Goal: Task Accomplishment & Management: Complete application form

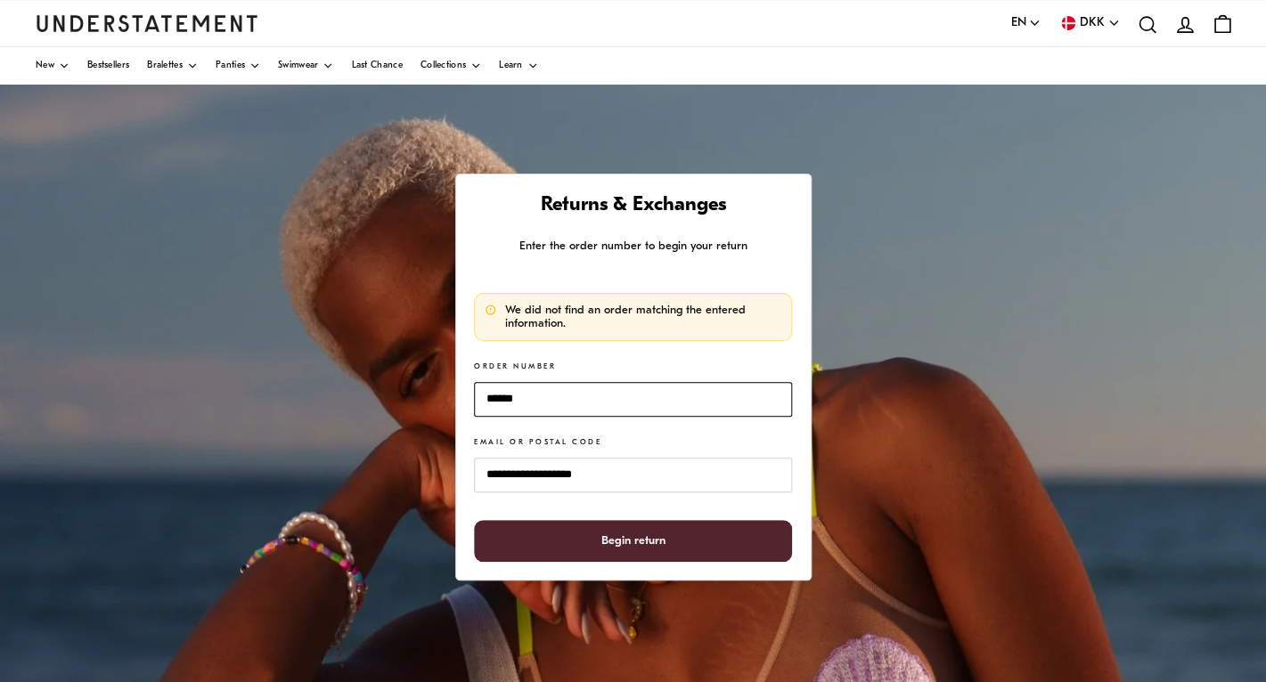
click at [527, 401] on input "******" at bounding box center [632, 399] width 317 height 35
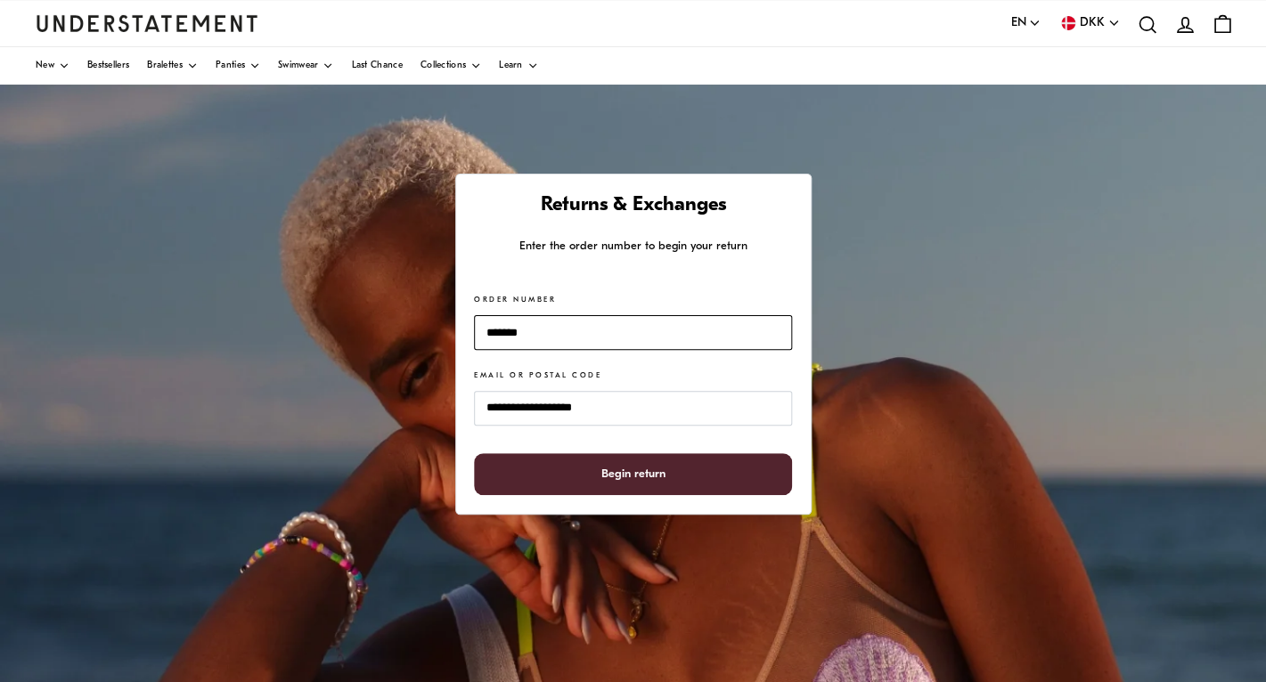
type input "*******"
click at [625, 480] on span "Begin return" at bounding box center [633, 474] width 64 height 40
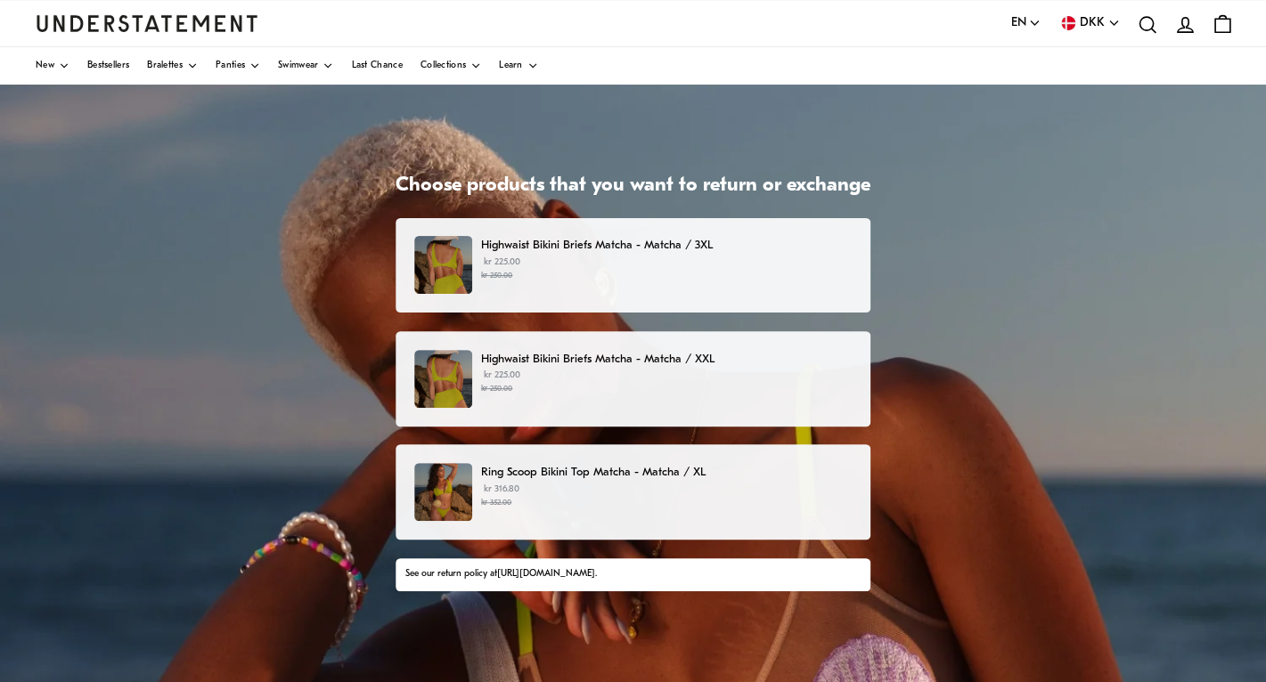
click at [790, 288] on div "Highwaist Bikini Briefs Matcha - Matcha / 3XL kr 225.00 kr 250.00" at bounding box center [632, 265] width 437 height 58
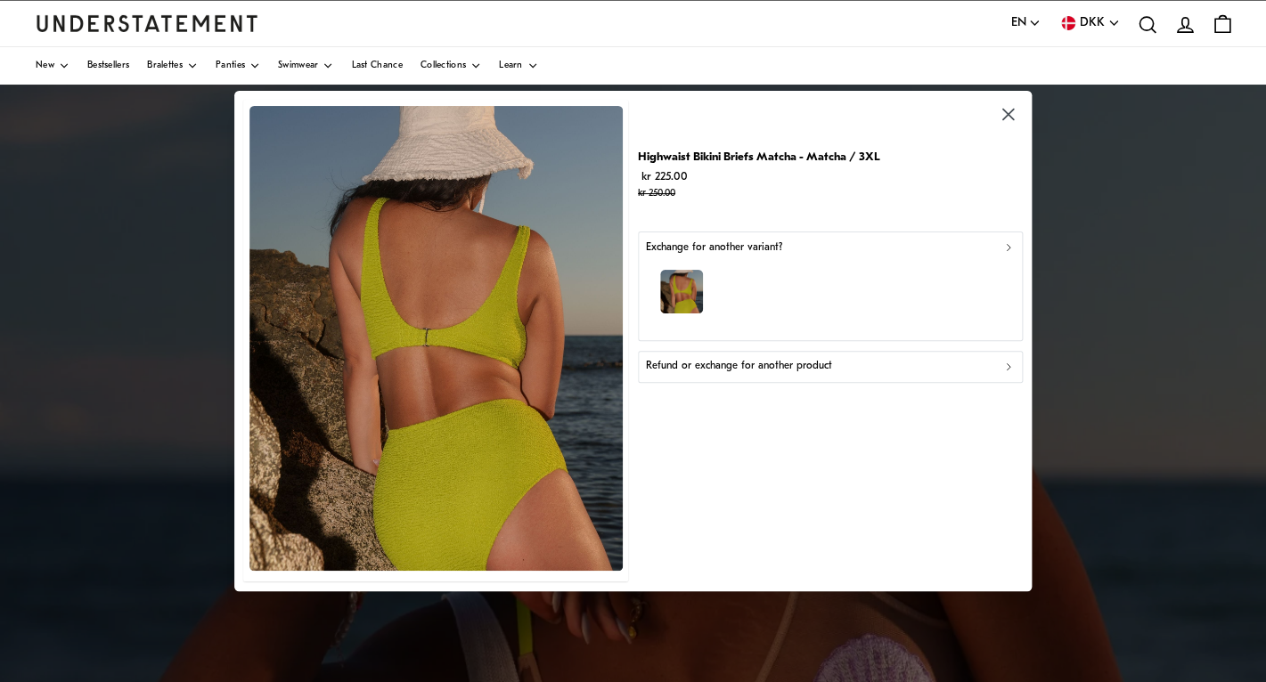
click at [1013, 364] on icon "button" at bounding box center [1008, 367] width 12 height 12
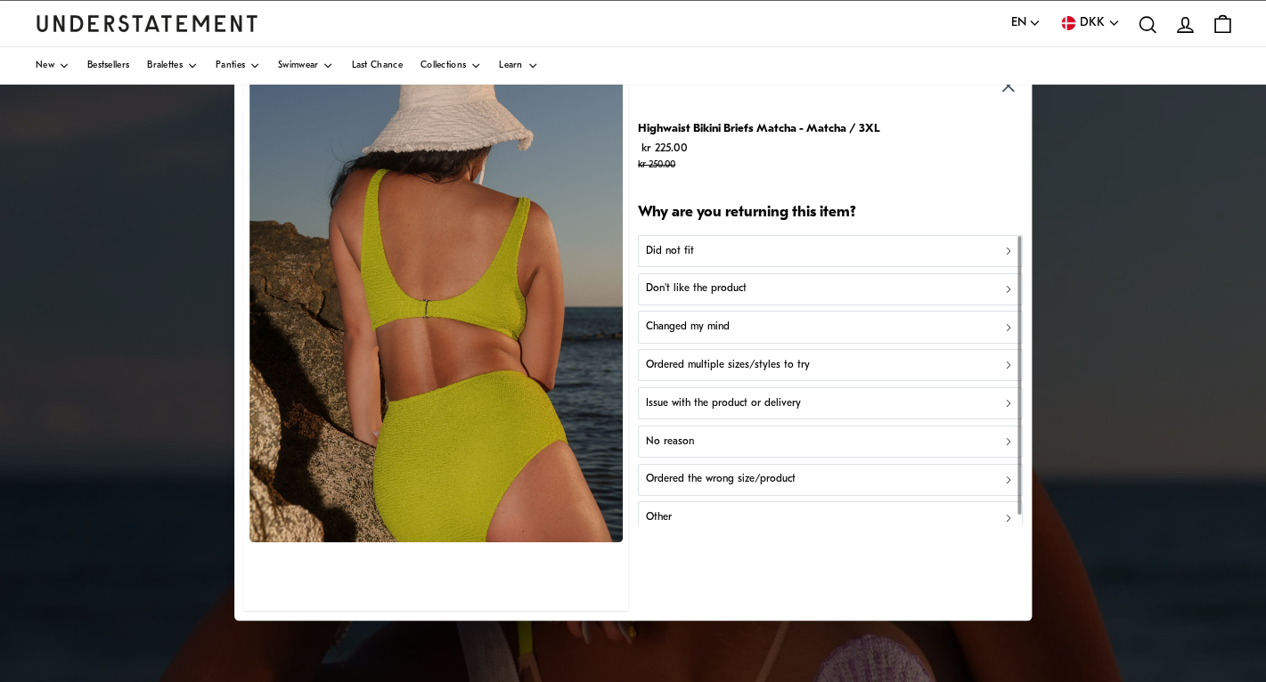
click at [730, 324] on div "Changed my mind" at bounding box center [829, 327] width 369 height 17
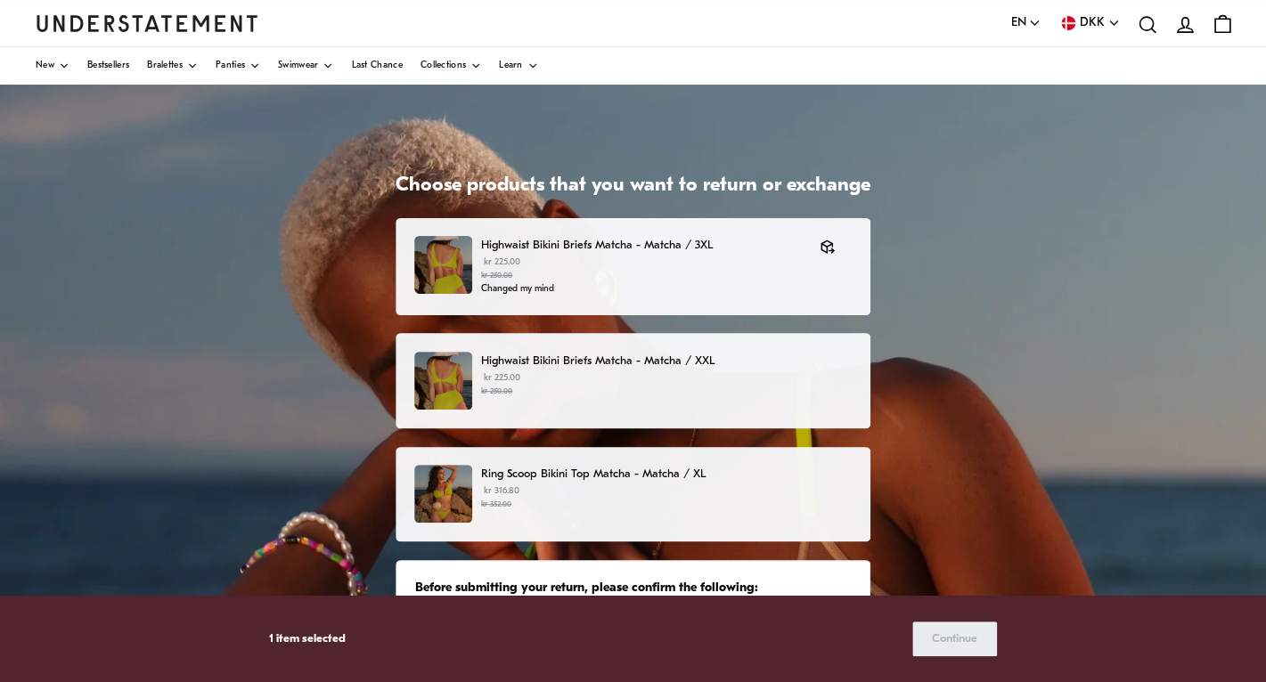
click at [812, 386] on small "kr 250.00" at bounding box center [666, 392] width 371 height 12
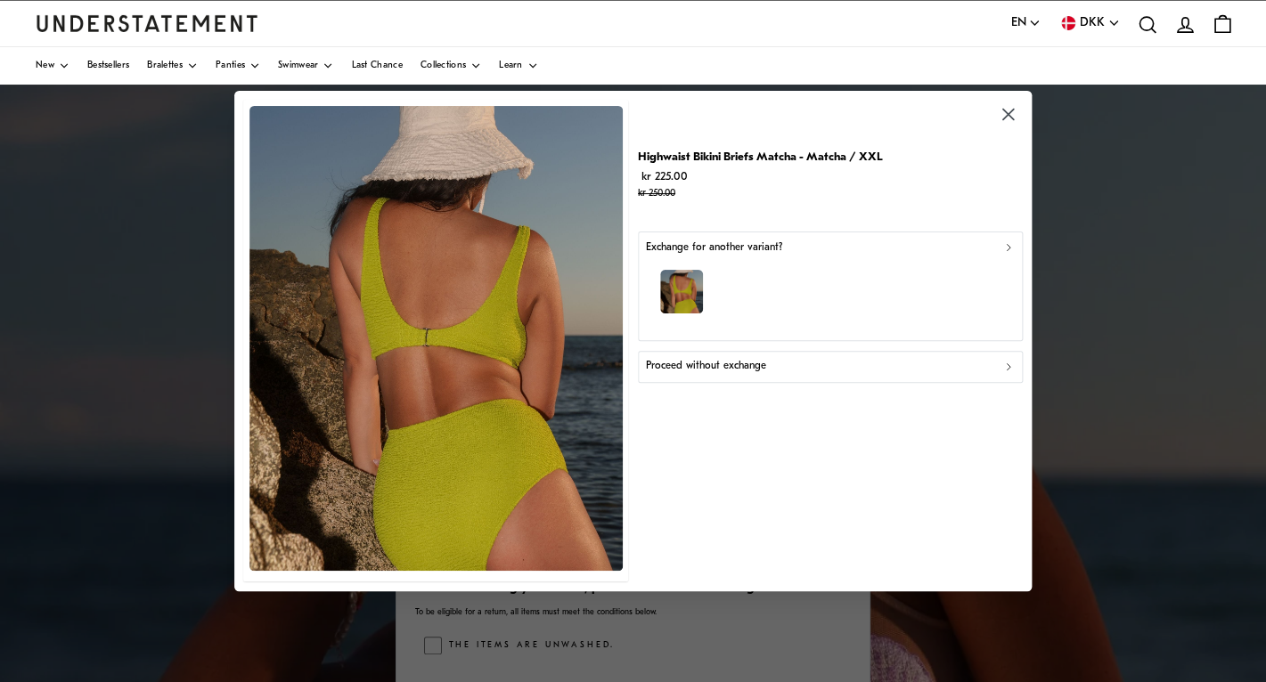
click at [987, 366] on div "Proceed without exchange" at bounding box center [829, 366] width 369 height 17
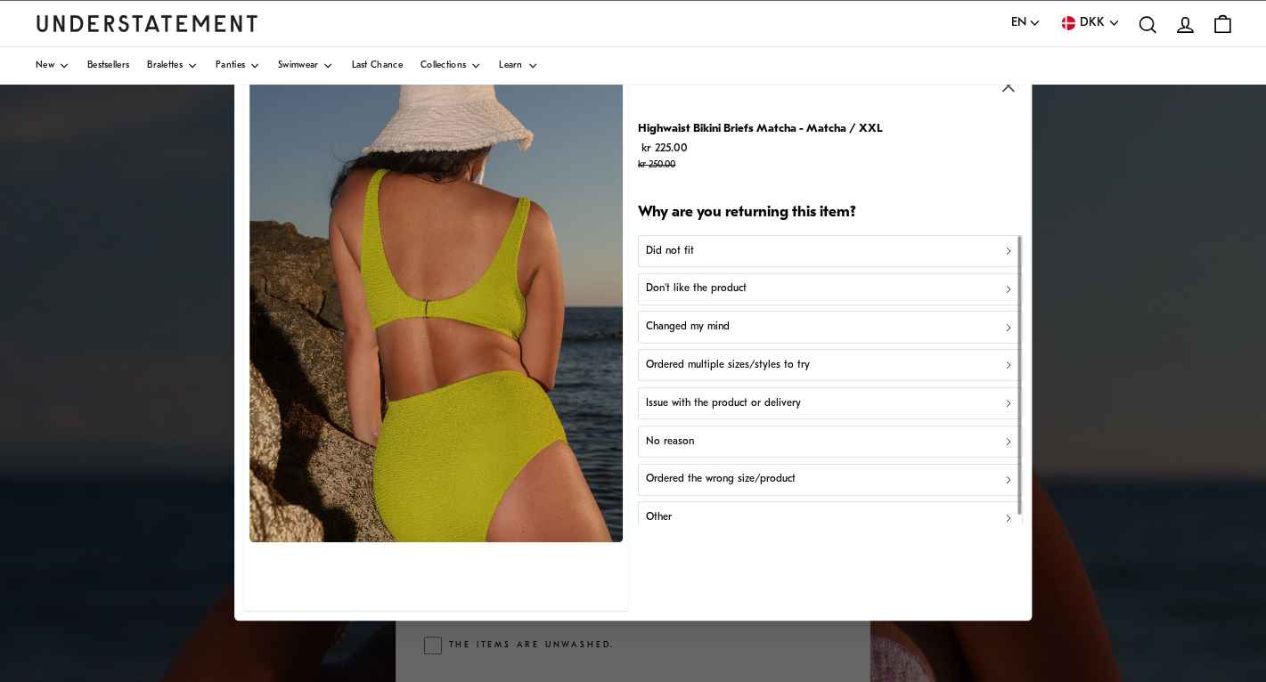
click at [833, 334] on div "Changed my mind" at bounding box center [829, 327] width 369 height 17
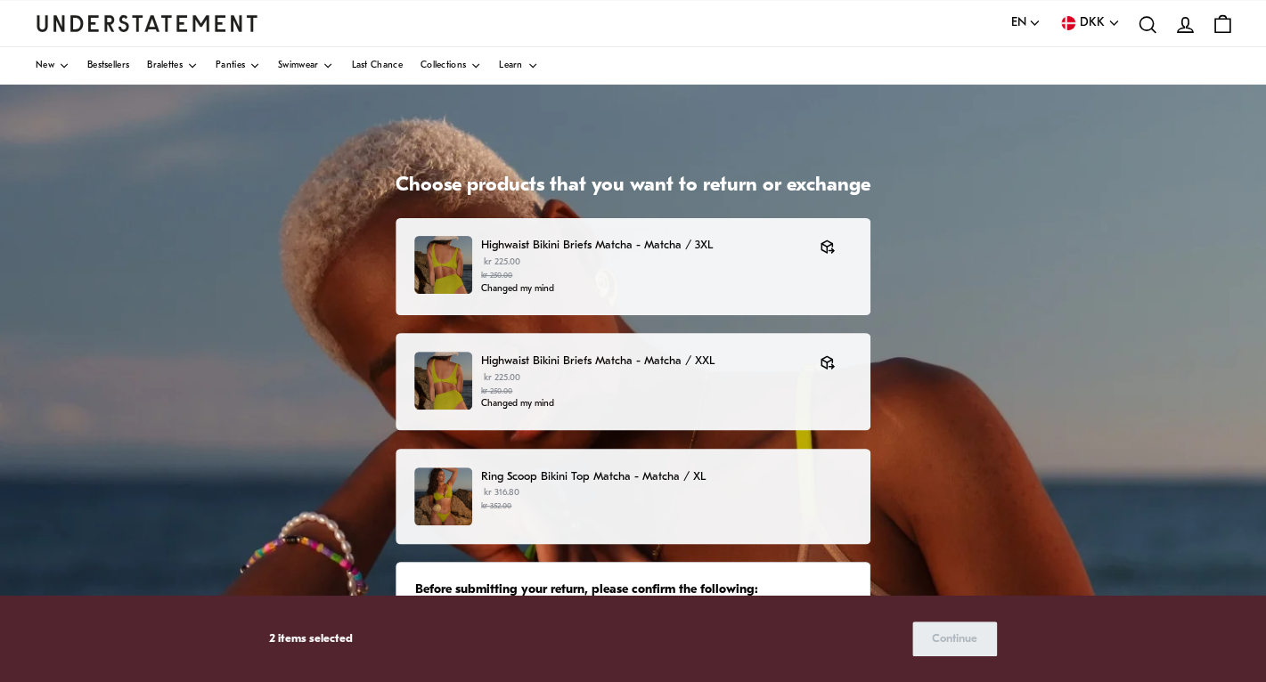
click at [848, 467] on div "Ring Scoop Bikini Top Matcha - Matcha / XL kr 316.80 kr 352.00" at bounding box center [633, 496] width 475 height 95
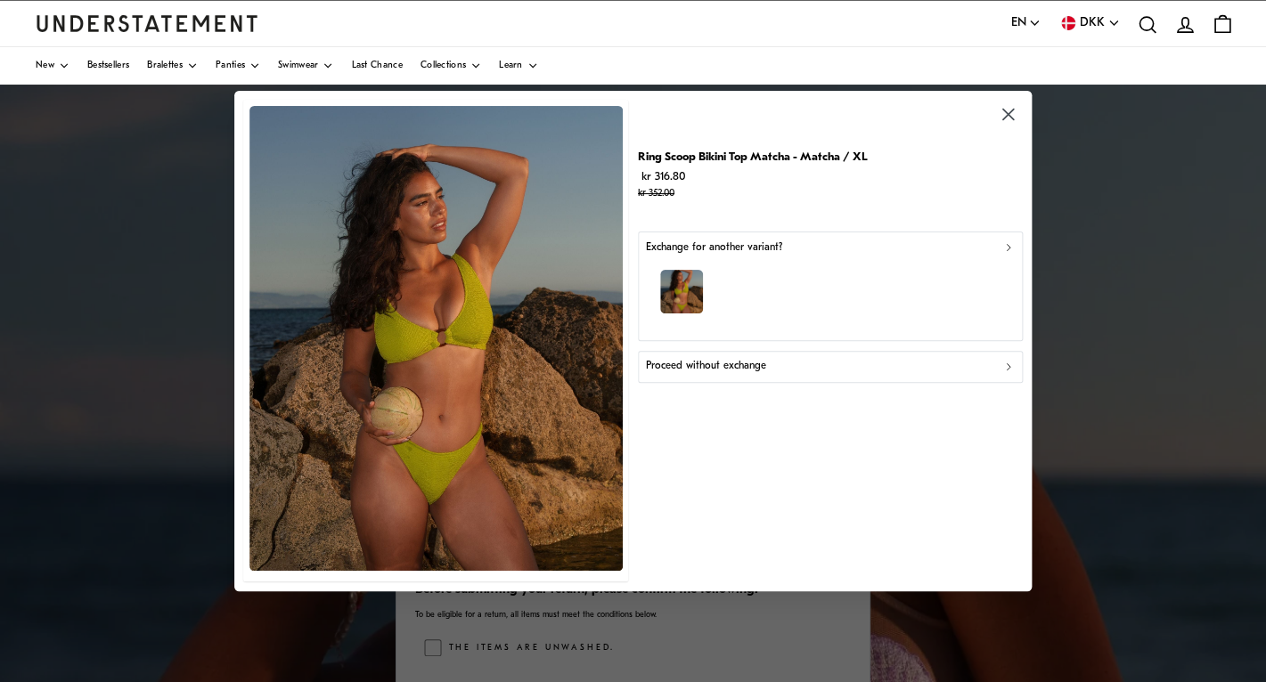
click at [816, 375] on button "Proceed without exchange" at bounding box center [830, 367] width 385 height 32
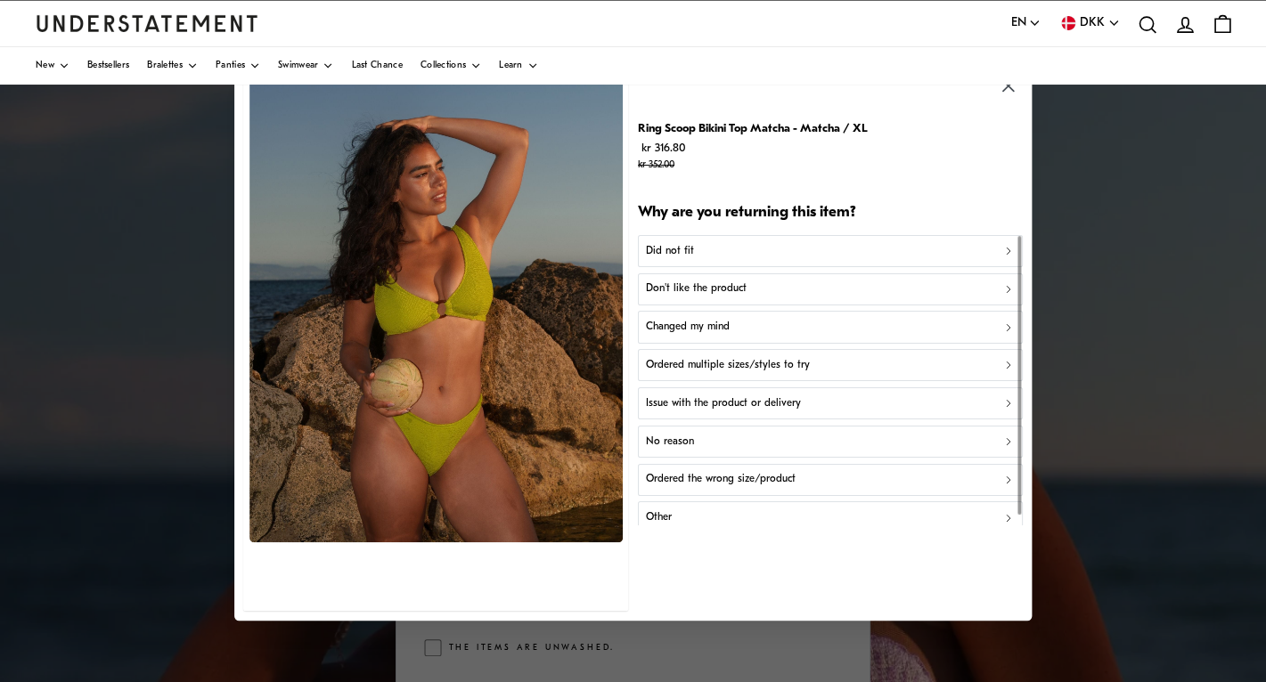
click at [811, 331] on div "Changed my mind" at bounding box center [829, 327] width 369 height 17
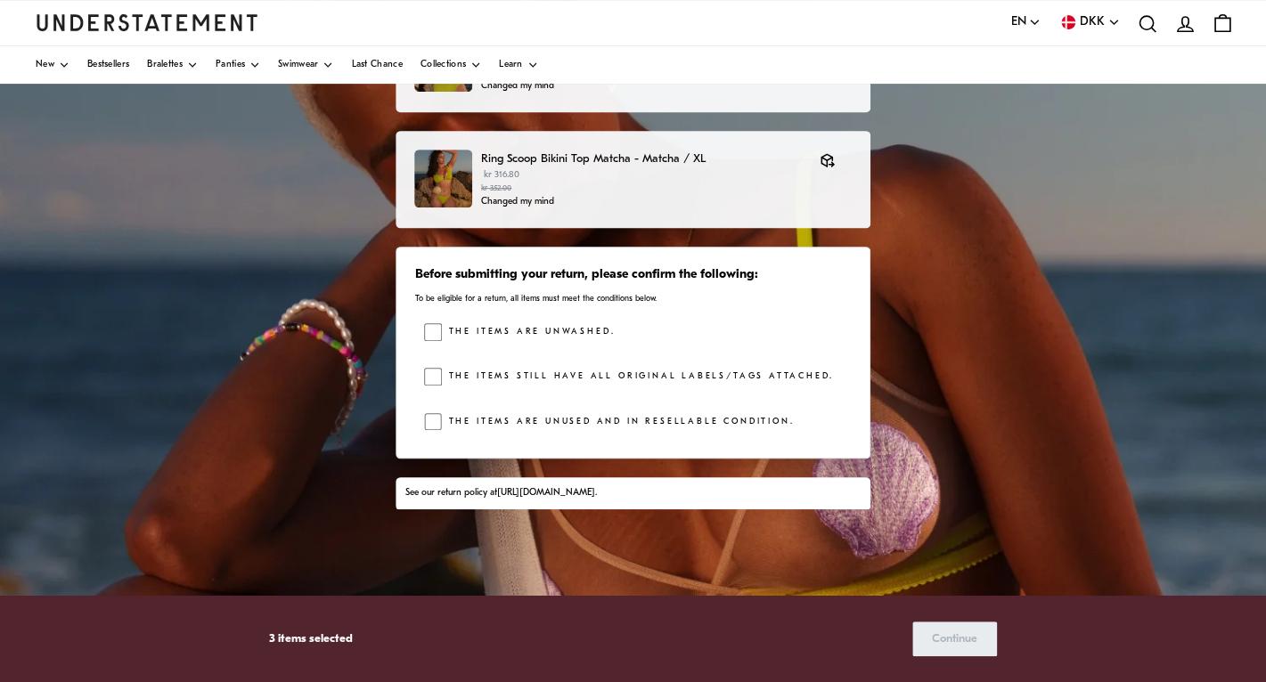
scroll to position [214, 0]
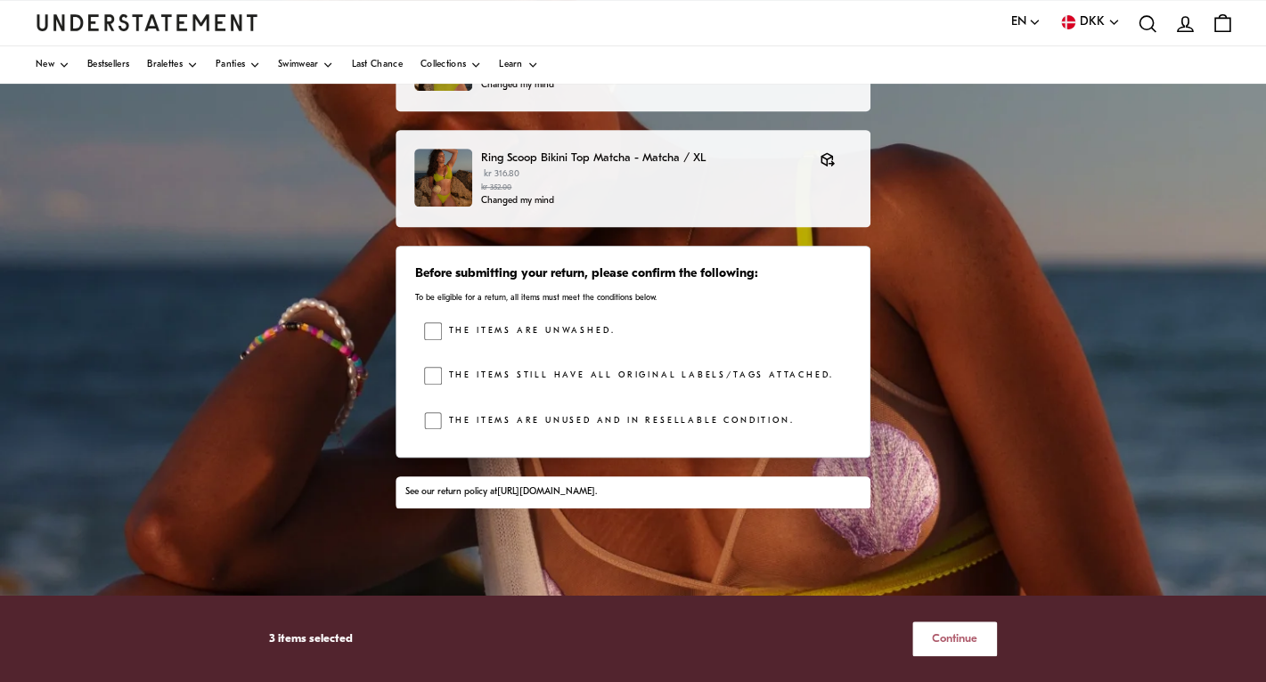
click at [972, 649] on span "Continue" at bounding box center [954, 639] width 45 height 33
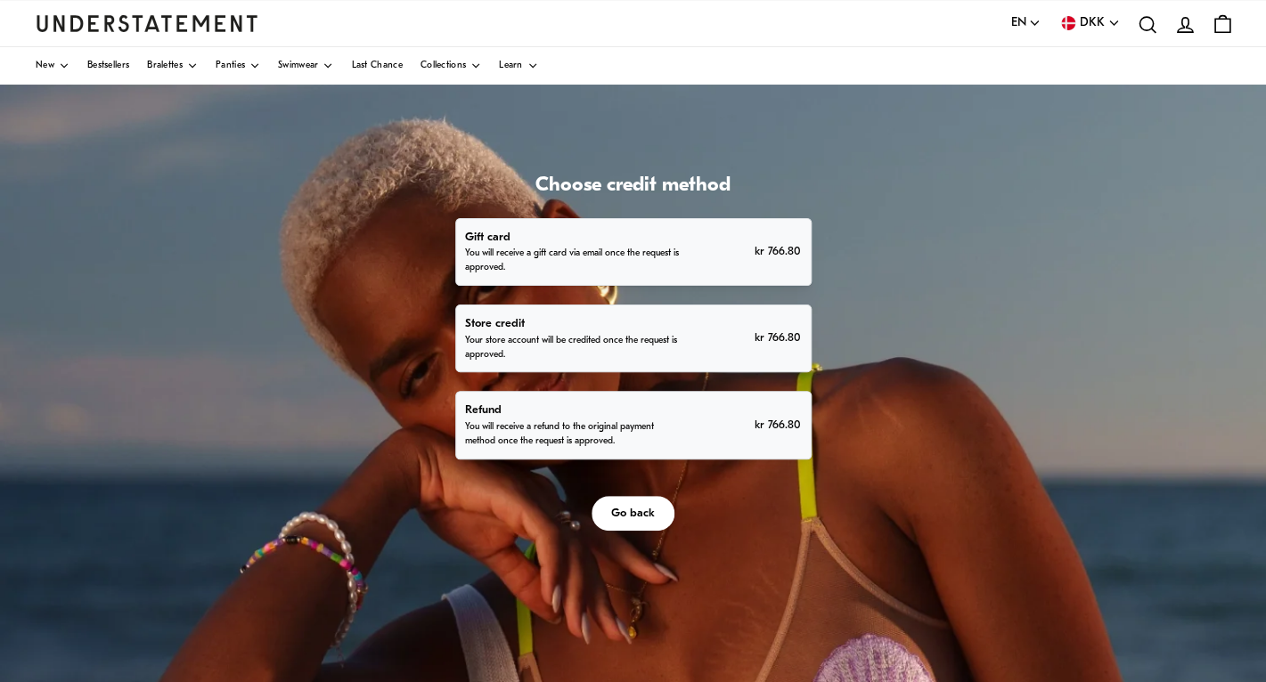
click at [667, 421] on p "You will receive a refund to the original payment method once the request is ap…" at bounding box center [573, 434] width 216 height 29
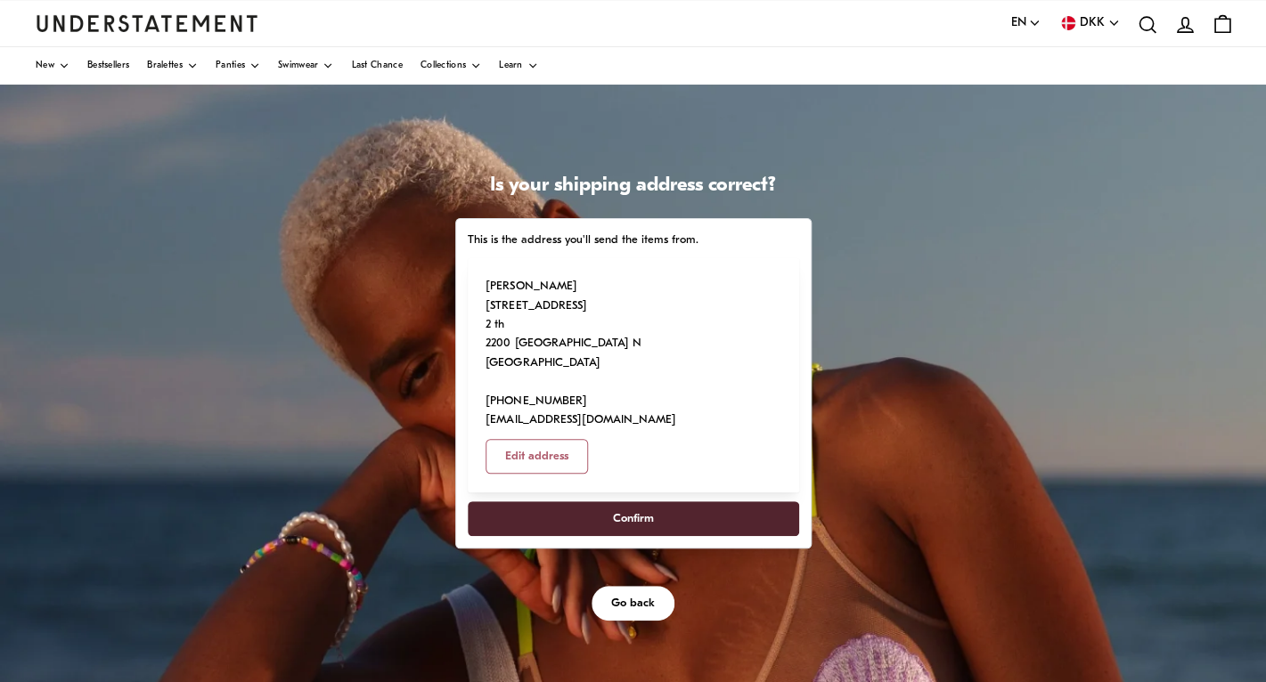
click at [643, 502] on span "Confirm" at bounding box center [633, 518] width 41 height 33
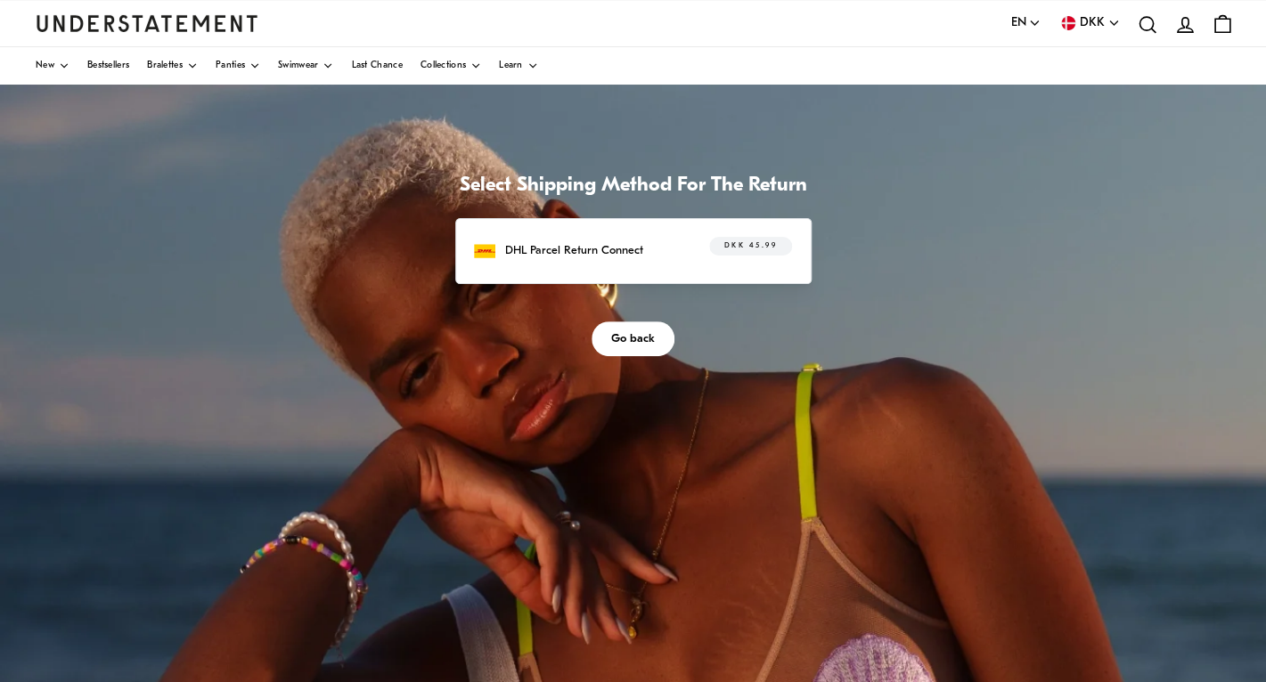
click at [623, 247] on p "DHL Parcel Return Connect" at bounding box center [574, 250] width 138 height 19
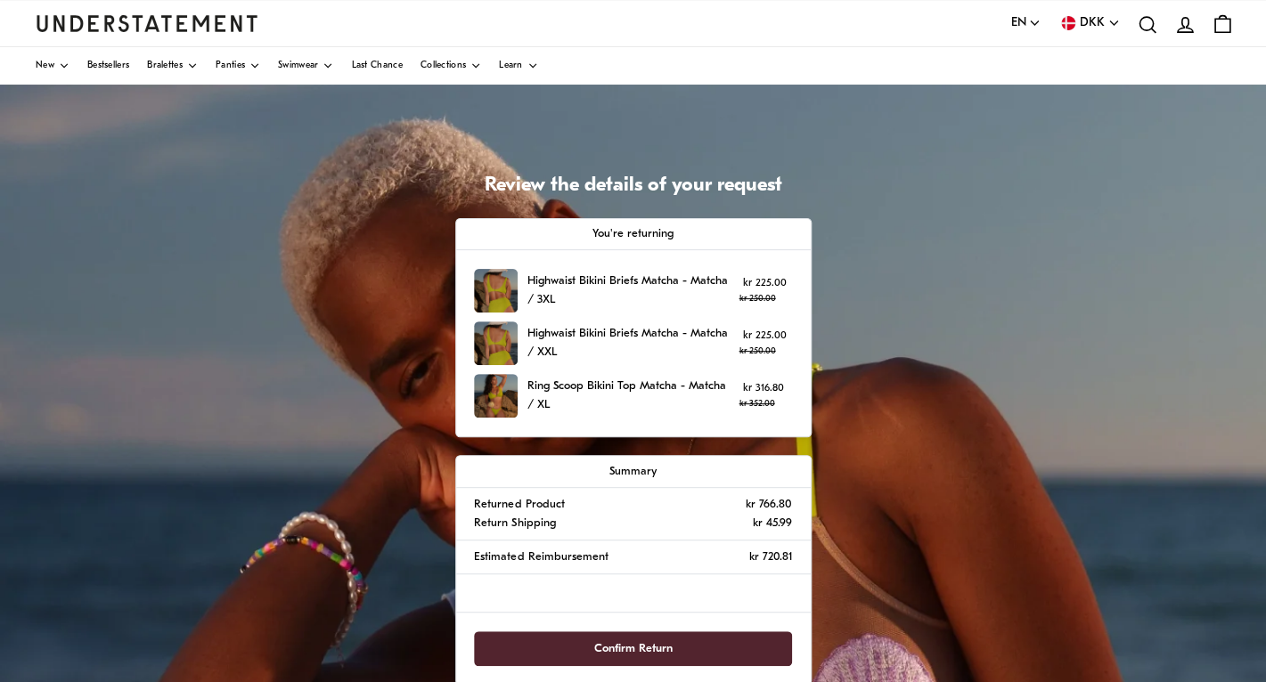
click at [639, 641] on span "Confirm Return" at bounding box center [633, 648] width 78 height 33
